Goal: Task Accomplishment & Management: Manage account settings

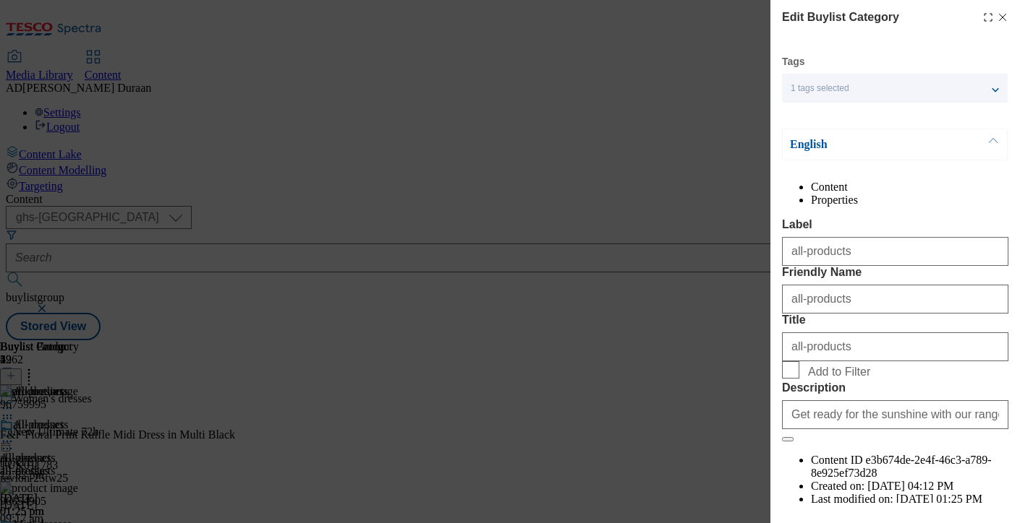
select select "ghs-uk"
click at [999, 17] on icon "Modal" at bounding box center [1002, 18] width 12 height 12
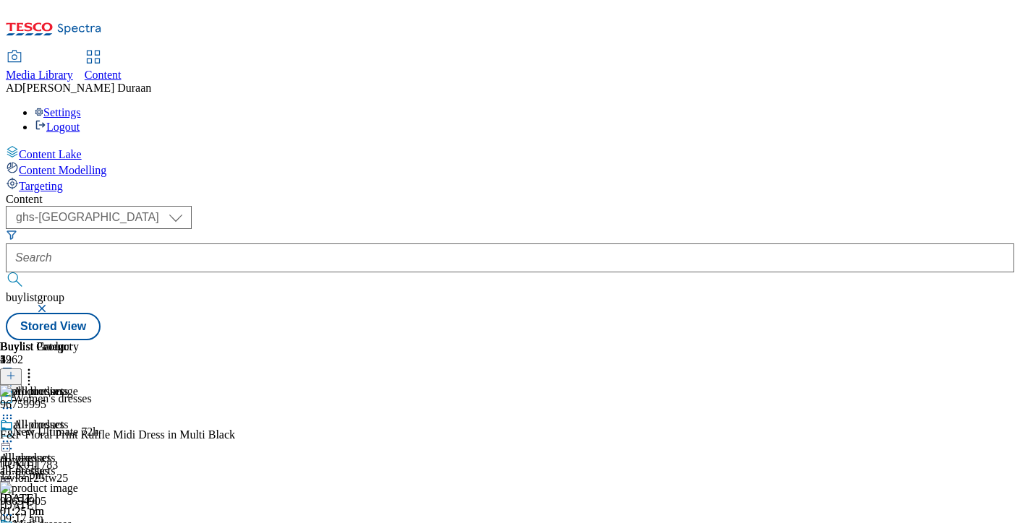
click at [960, 106] on div "Settings Logout" at bounding box center [510, 119] width 1008 height 27
click at [884, 106] on li "Settings" at bounding box center [524, 112] width 979 height 13
click at [90, 20] on icon at bounding box center [54, 33] width 96 height 30
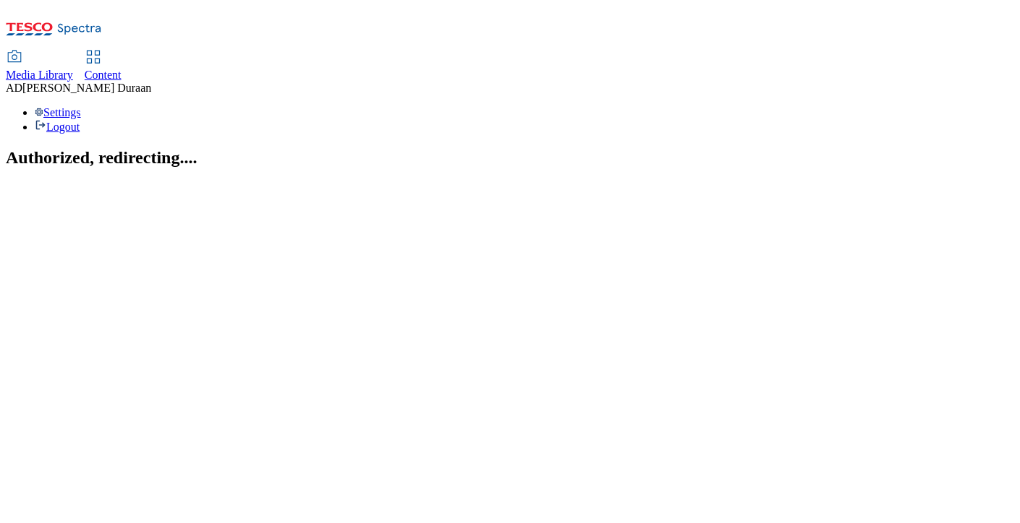
click at [968, 106] on div "Settings Logout" at bounding box center [510, 119] width 1008 height 27
click at [898, 106] on li "Settings" at bounding box center [524, 112] width 979 height 13
